Goal: Task Accomplishment & Management: Complete application form

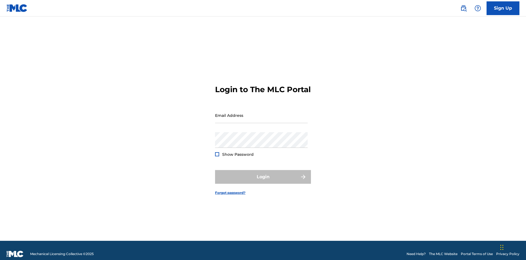
scroll to position [7, 0]
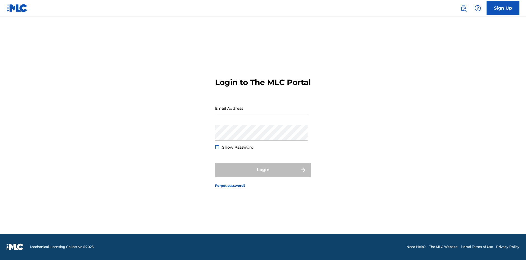
click at [261, 113] on input "Email Address" at bounding box center [261, 108] width 93 height 16
type input "[PERSON_NAME][EMAIL_ADDRESS][PERSON_NAME][DOMAIN_NAME]"
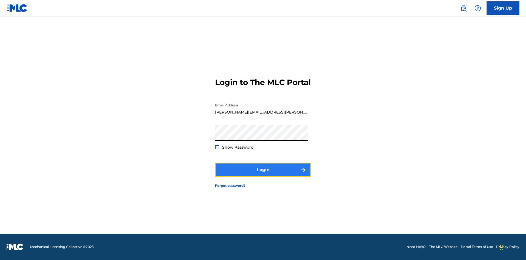
click at [263, 174] on button "Login" at bounding box center [263, 170] width 96 height 14
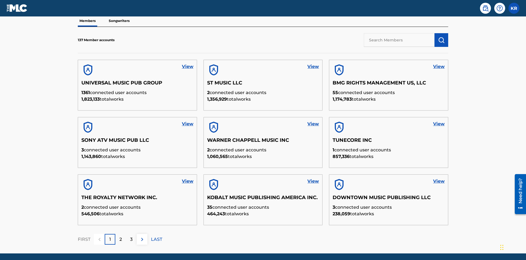
click at [399, 40] on input "text" at bounding box center [399, 40] width 71 height 14
type input "King [PERSON_NAME]"
click at [441, 37] on img "submit" at bounding box center [441, 40] width 7 height 7
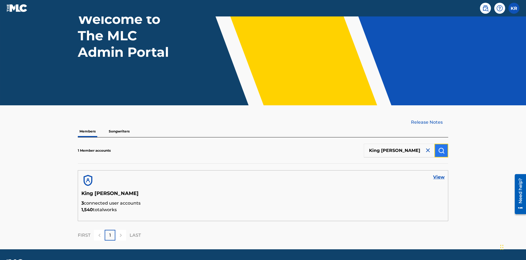
scroll to position [61, 0]
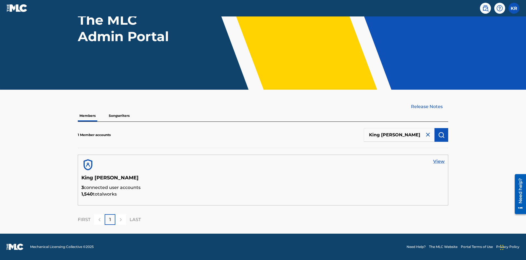
click at [439, 161] on link "View" at bounding box center [438, 161] width 11 height 7
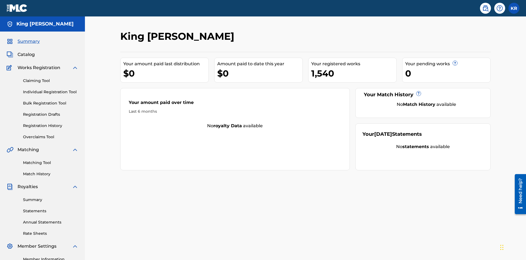
scroll to position [69, 0]
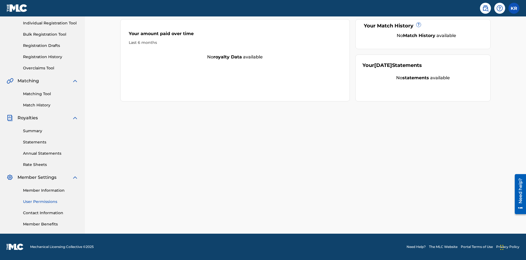
click at [51, 201] on link "User Permissions" at bounding box center [50, 202] width 55 height 6
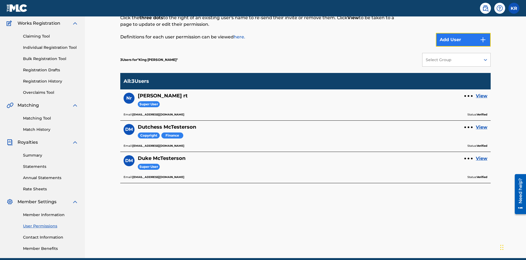
click at [463, 40] on button "Add User" at bounding box center [463, 40] width 55 height 14
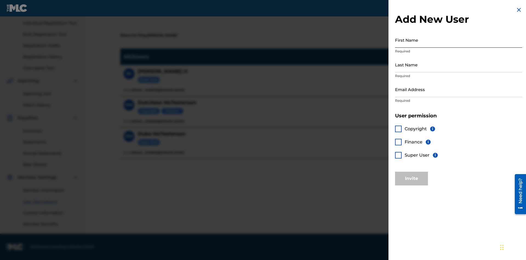
click at [458, 40] on input "First Name" at bounding box center [458, 40] width 127 height 16
type input "Test"
click at [458, 64] on input "Last Name" at bounding box center [458, 65] width 127 height 16
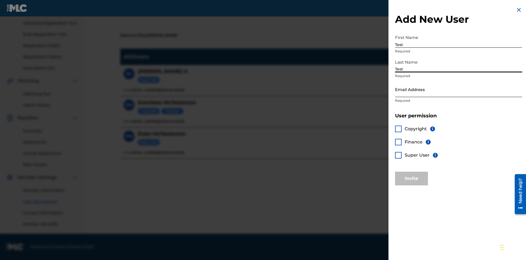
type input "Test"
click at [458, 89] on input "Email Address" at bounding box center [458, 89] width 127 height 16
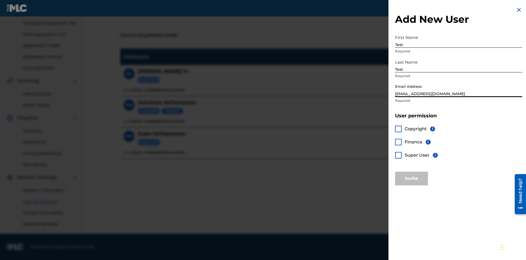
type input "test@mlctest.com"
